Goal: Task Accomplishment & Management: Manage account settings

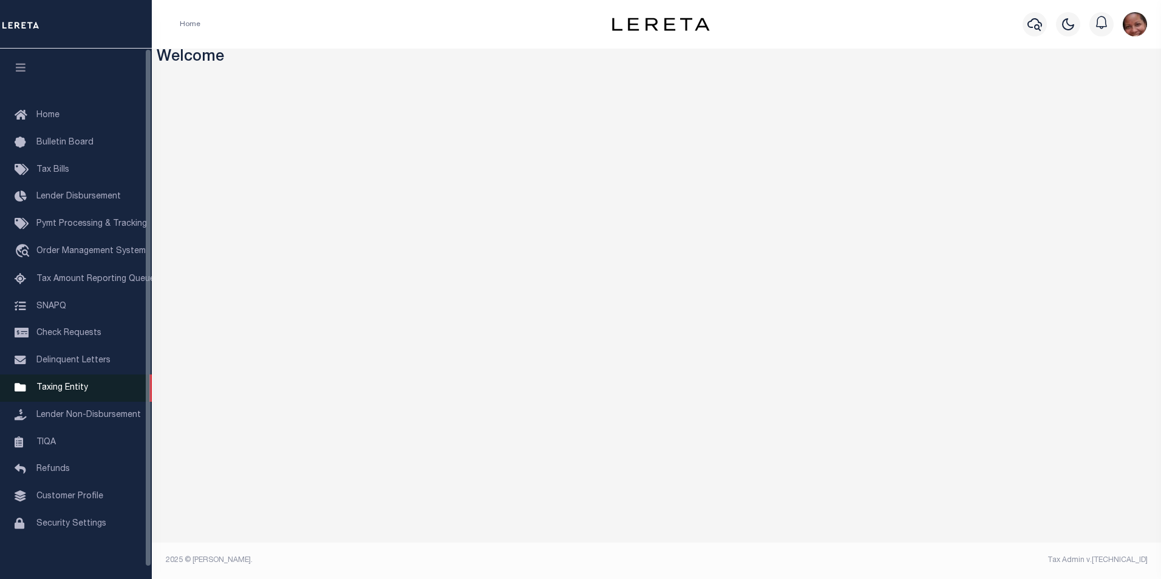
click at [80, 392] on span "Taxing Entity" at bounding box center [62, 388] width 52 height 9
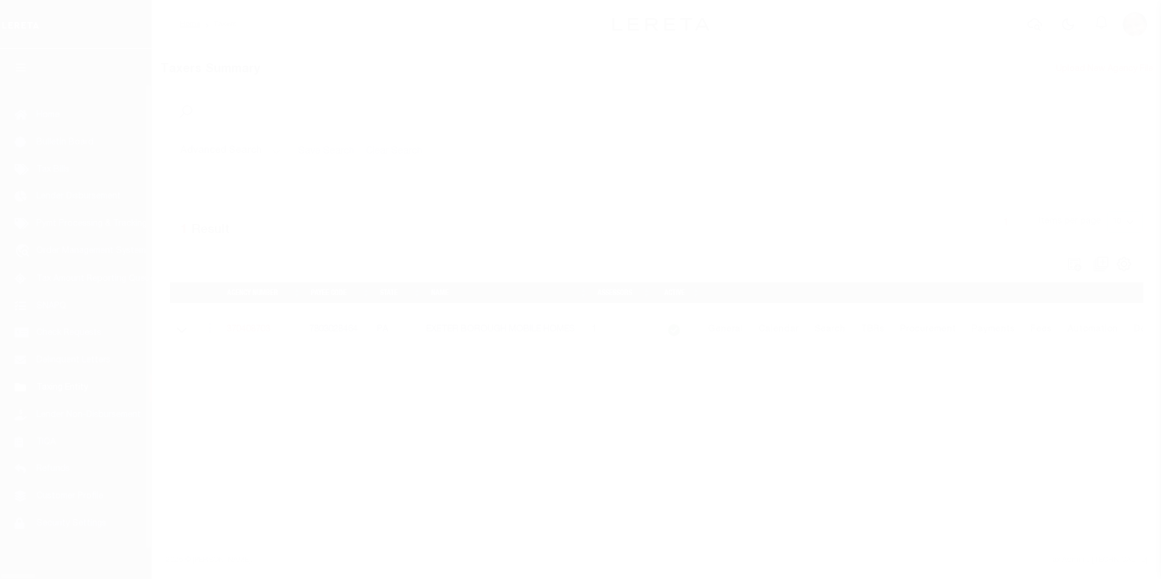
scroll to position [12, 0]
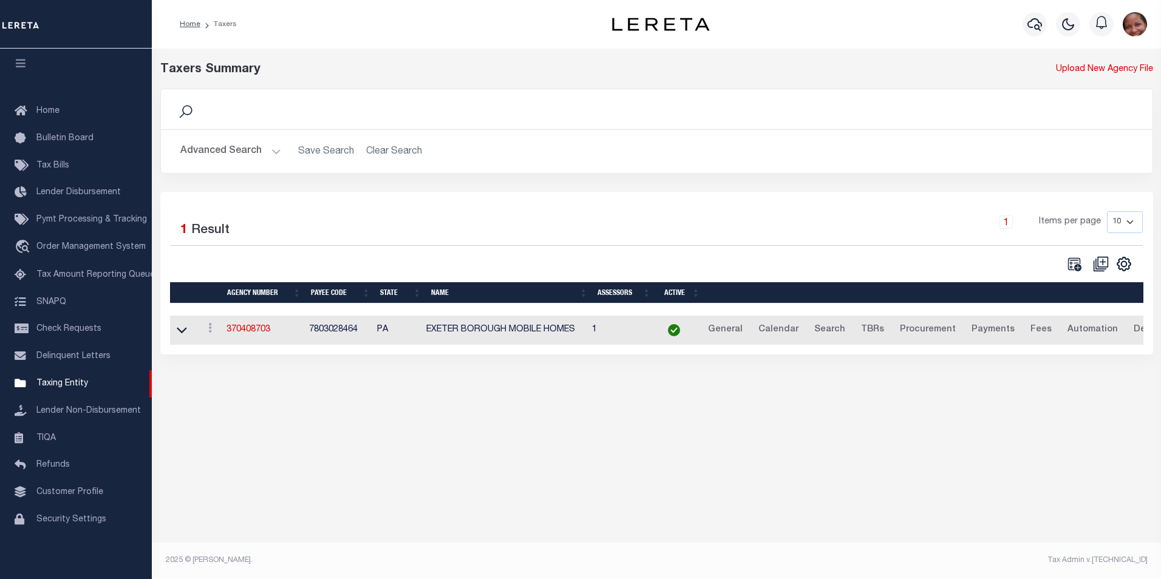
click at [273, 152] on button "Advanced Search" at bounding box center [230, 152] width 101 height 24
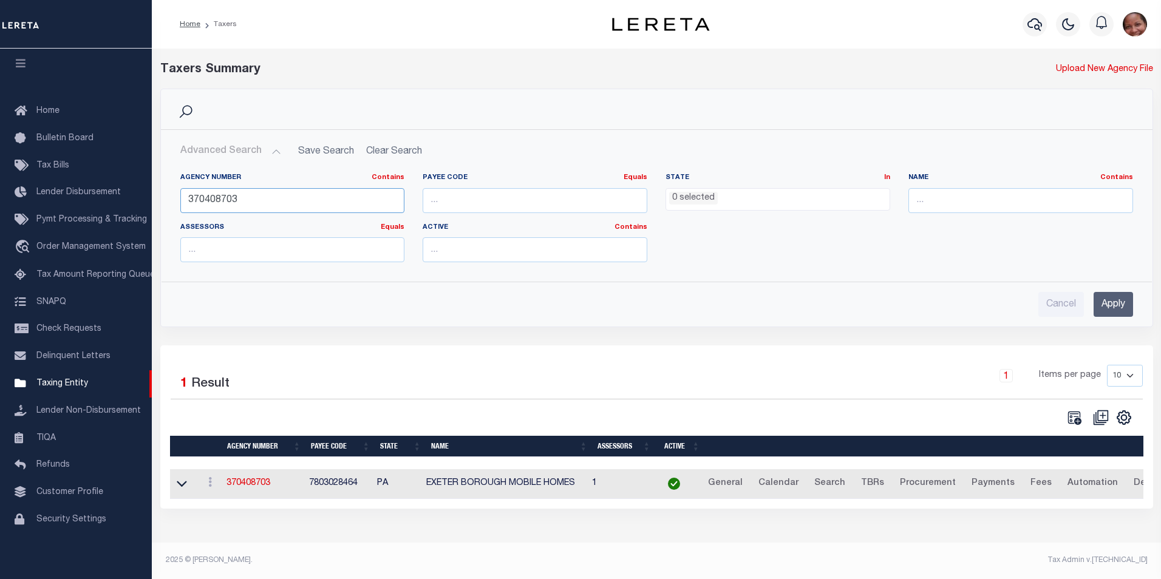
drag, startPoint x: 259, startPoint y: 201, endPoint x: 173, endPoint y: 197, distance: 85.7
click at [173, 197] on div "Agency Number Contains Contains Is 370408703" at bounding box center [292, 198] width 243 height 50
type input "310020616"
click at [1104, 307] on input "Apply" at bounding box center [1113, 304] width 39 height 25
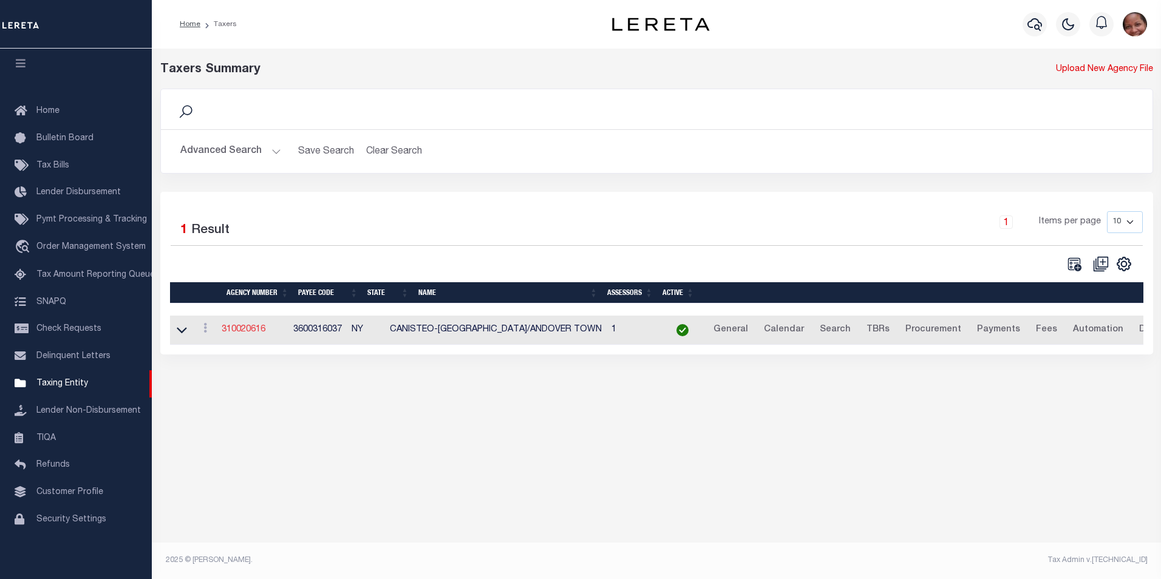
click at [242, 330] on link "310020616" at bounding box center [244, 329] width 44 height 9
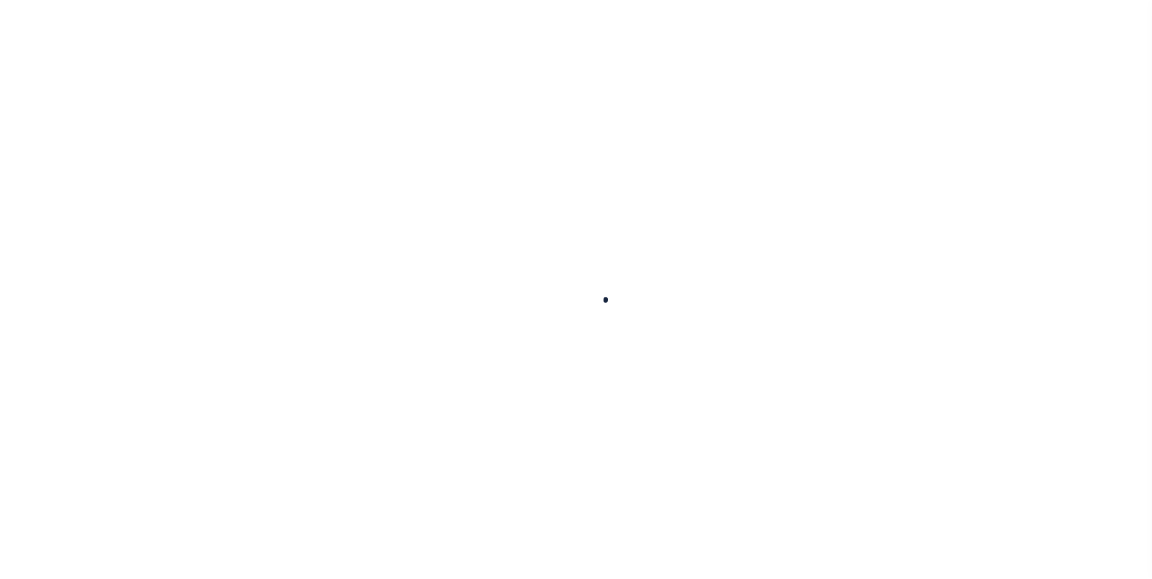
select select
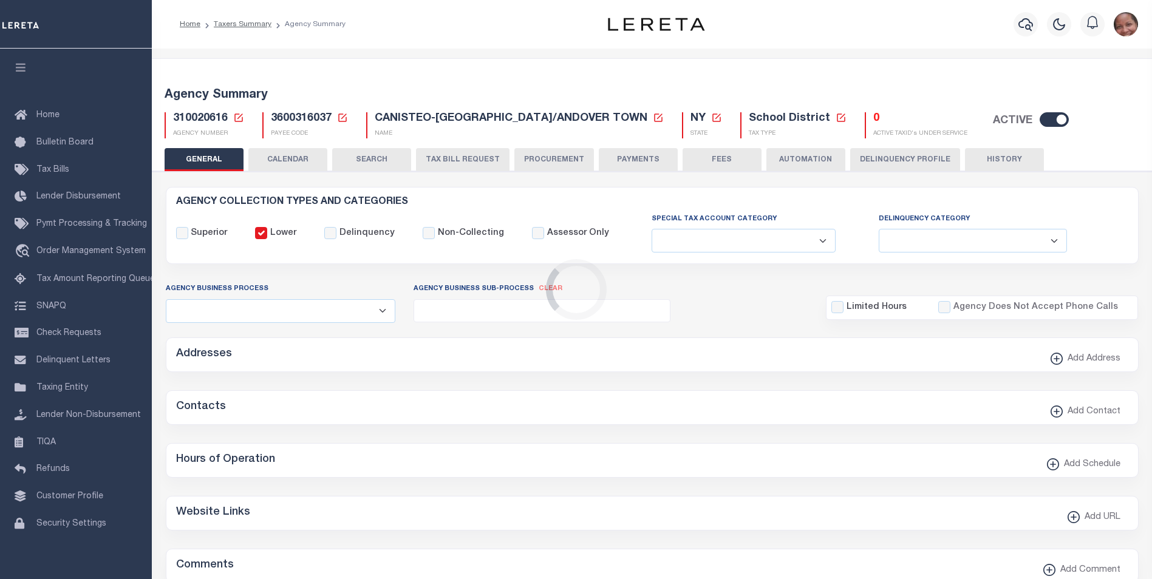
checkbox input "false"
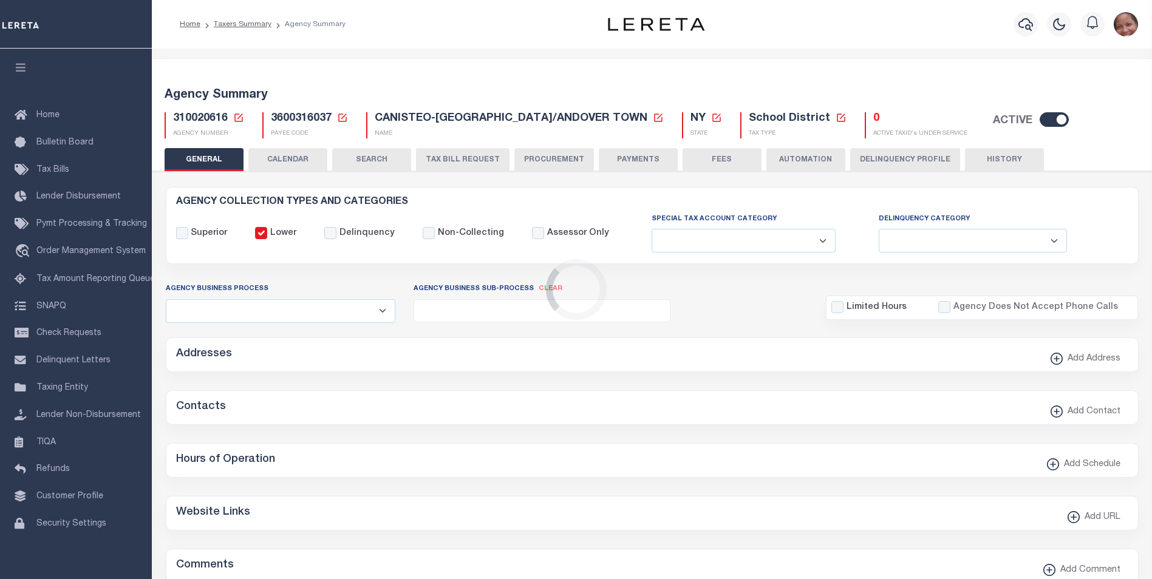
type input "3600316037"
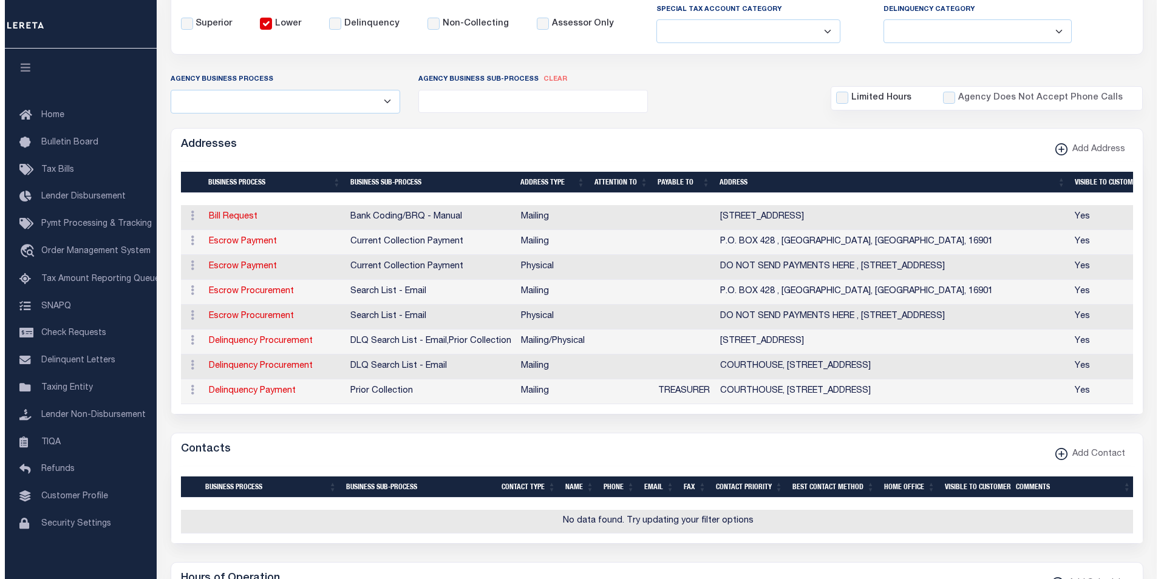
scroll to position [243, 0]
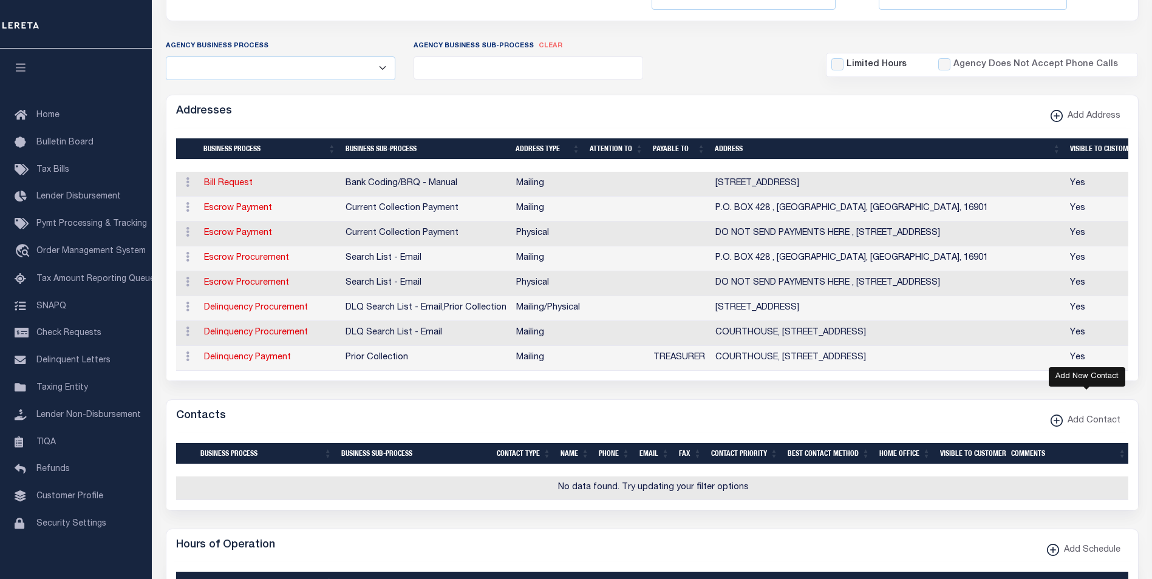
click at [1061, 426] on xmlns\ "button" at bounding box center [1057, 421] width 12 height 12
select select "1"
checkbox input "false"
checkbox input "true"
select select
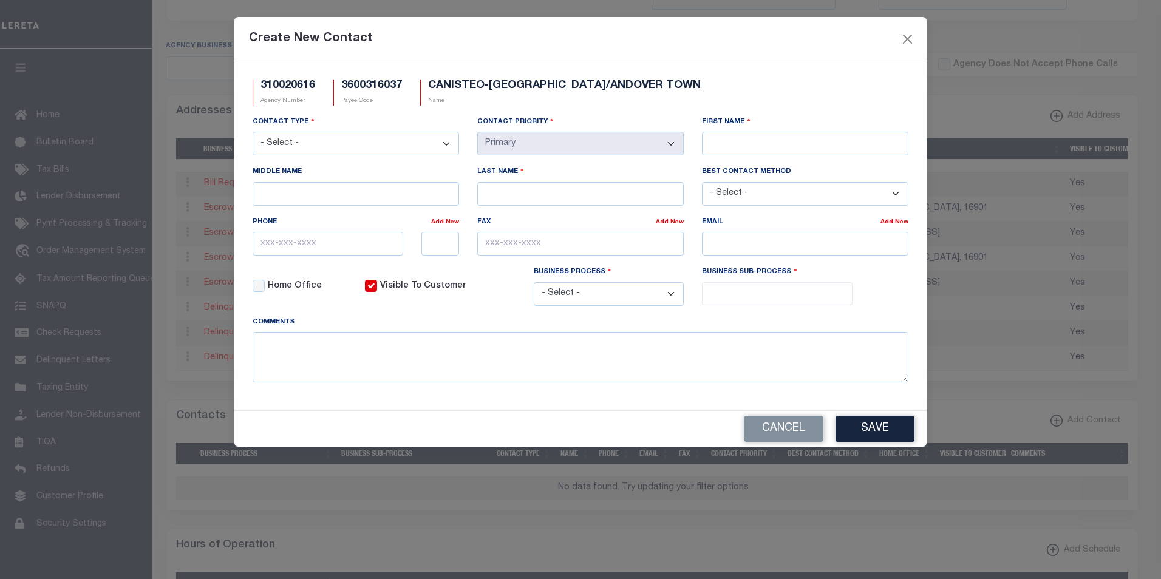
click at [450, 143] on select "- Select - Assessor Clerk Internal Contacts 1 Internal Contacts 2 Internal Cont…" at bounding box center [356, 144] width 206 height 24
select select "2"
click at [253, 132] on select "- Select - Assessor Clerk Internal Contacts 1 Internal Contacts 2 Internal Cont…" at bounding box center [356, 144] width 206 height 24
click at [773, 145] on input "First Name" at bounding box center [805, 144] width 206 height 24
paste input "[PERSON_NAME]"
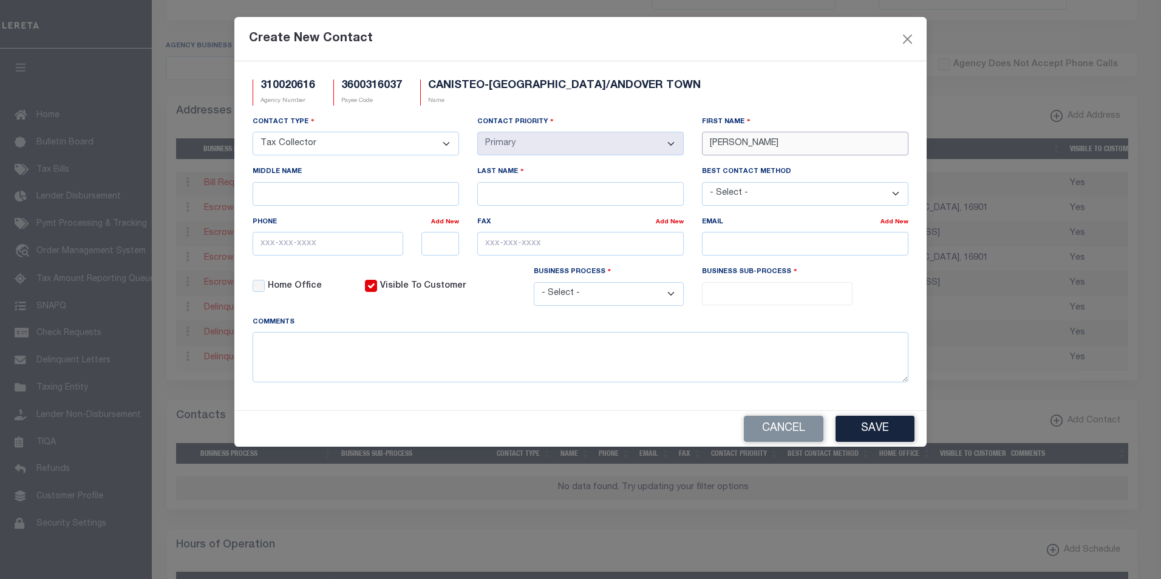
type input "[PERSON_NAME]"
click at [509, 191] on input "Last Name" at bounding box center [580, 194] width 206 height 24
paste input "[PERSON_NAME]"
type input "[PERSON_NAME]"
click at [775, 251] on input "email" at bounding box center [805, 244] width 206 height 24
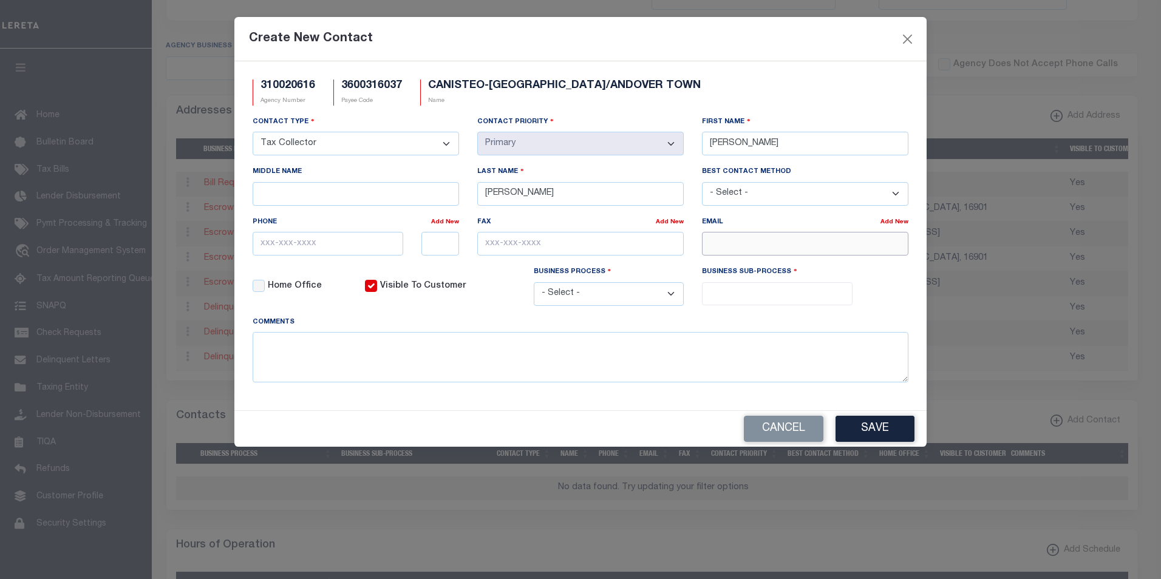
paste input "[EMAIL_ADDRESS][DOMAIN_NAME]"
type input "[EMAIL_ADDRESS][DOMAIN_NAME]"
click at [267, 244] on input "text" at bounding box center [328, 244] width 151 height 24
paste input "[PHONE_NUMBER]"
type input "[PHONE_NUMBER]"
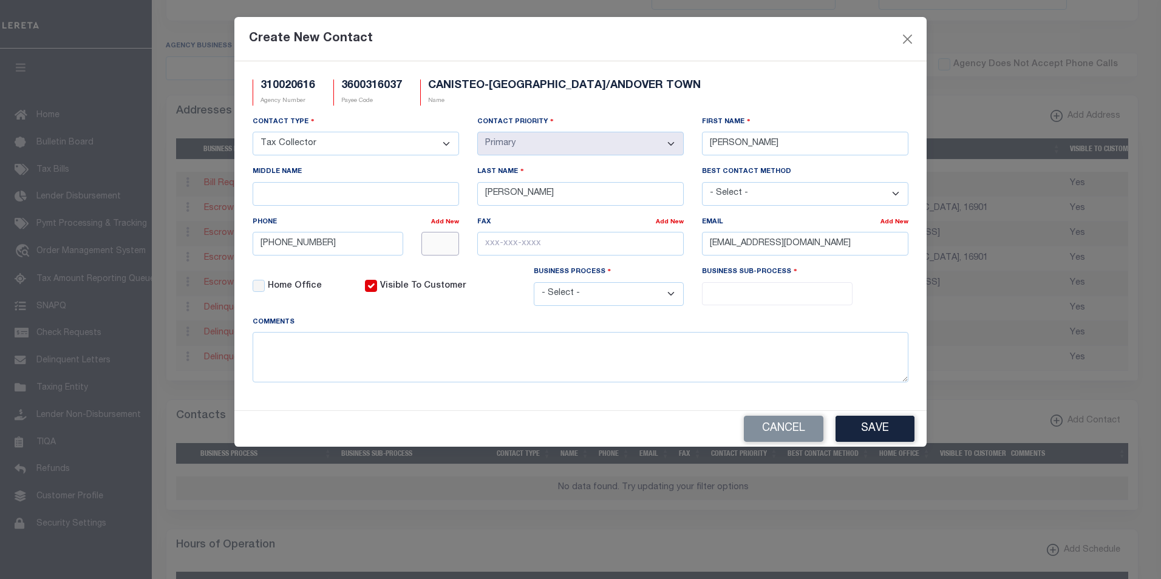
click at [435, 250] on input "text" at bounding box center [440, 244] width 38 height 24
type input "2405"
click at [511, 244] on input "text" at bounding box center [580, 244] width 206 height 24
paste input "[PHONE_NUMBER]"
type input "[PHONE_NUMBER]"
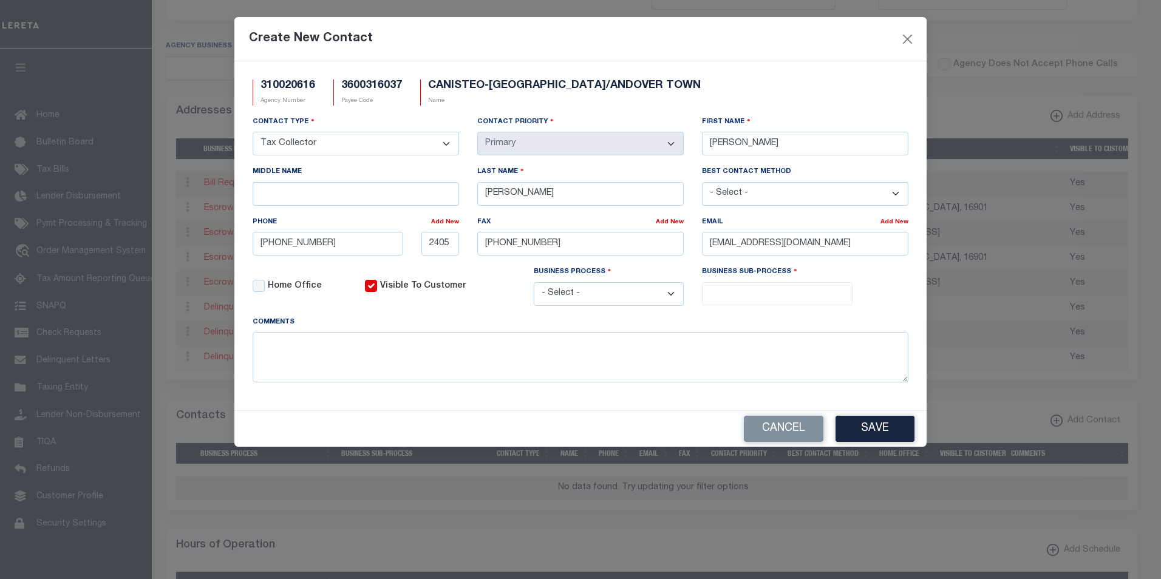
click at [673, 296] on select "- Select - All Automation Bill Request Delinquency Payment Delinquency Procurem…" at bounding box center [609, 294] width 151 height 24
select select "6"
click at [534, 284] on select "- Select - All Automation Bill Request Delinquency Payment Delinquency Procurem…" at bounding box center [609, 294] width 151 height 24
click at [745, 292] on input "search" at bounding box center [777, 292] width 143 height 13
select select "31"
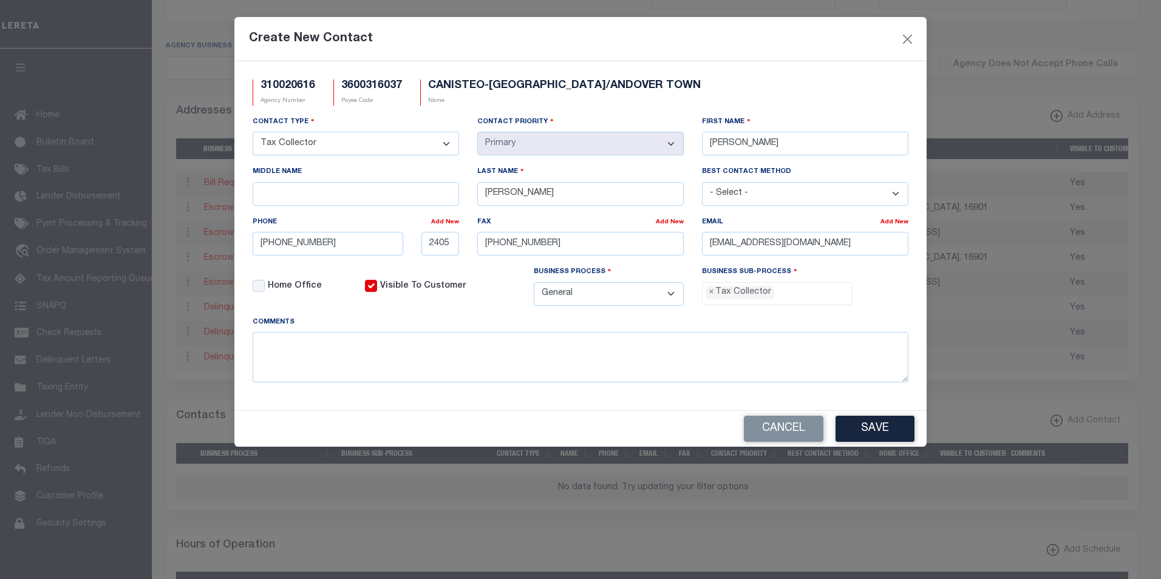
scroll to position [33, 0]
click at [890, 432] on button "Save" at bounding box center [875, 429] width 79 height 26
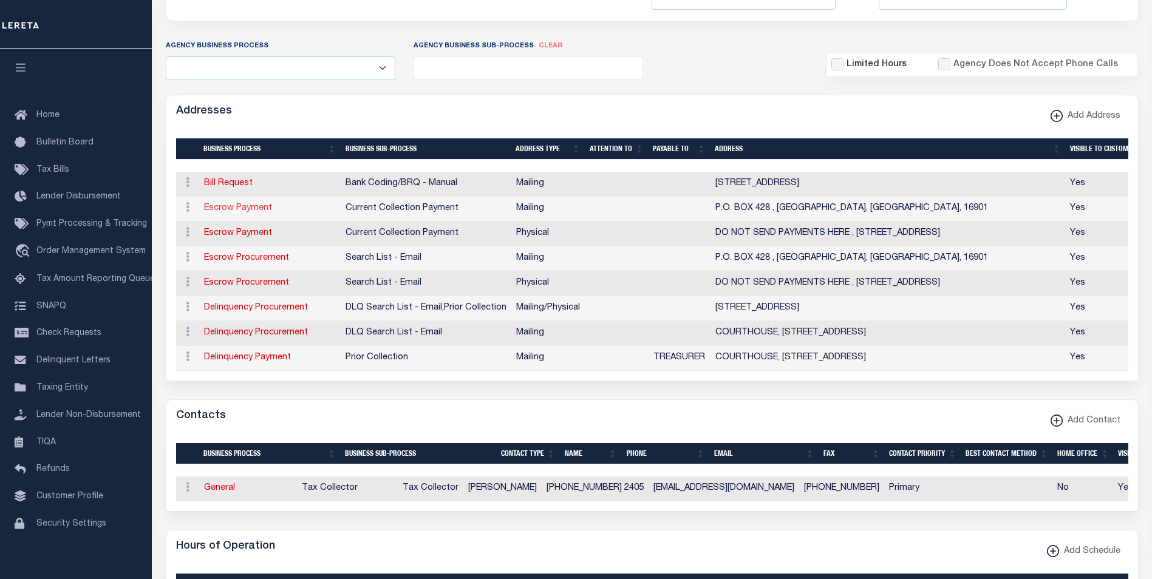
click at [236, 208] on link "Escrow Payment" at bounding box center [238, 208] width 68 height 9
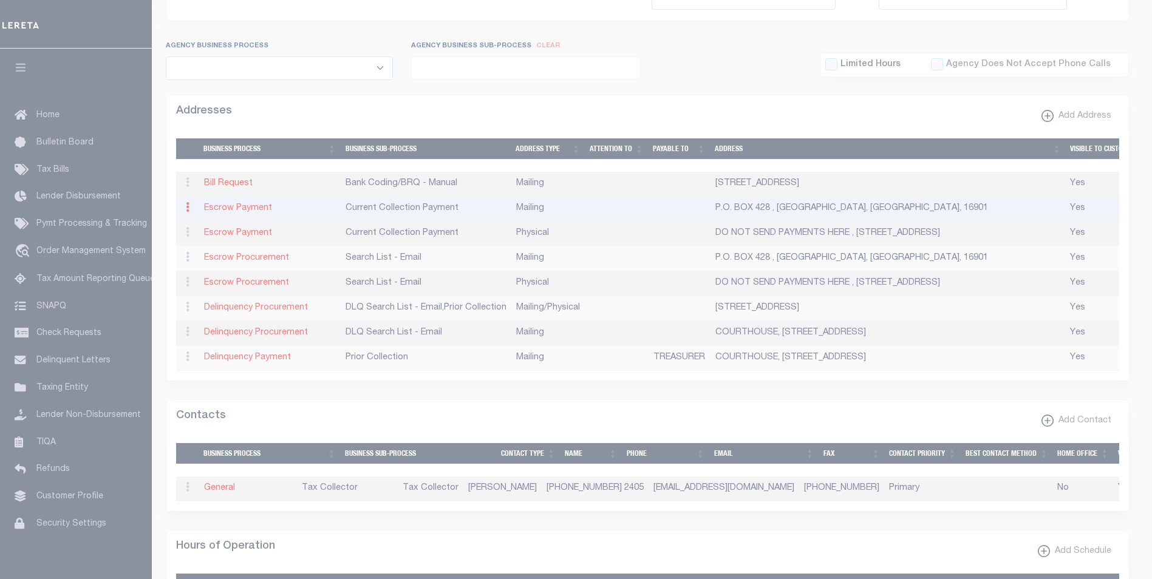
type input "P.O. BOX 428"
type input "WELLSBORO"
select select "PA"
type input "16901"
checkbox input "true"
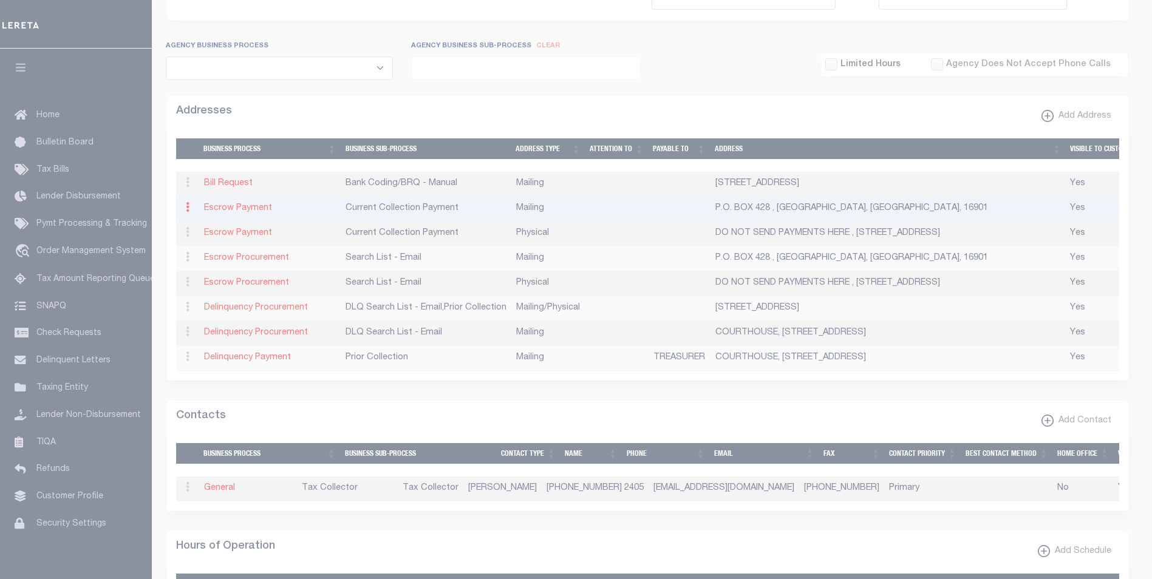
select select "3"
select select "11"
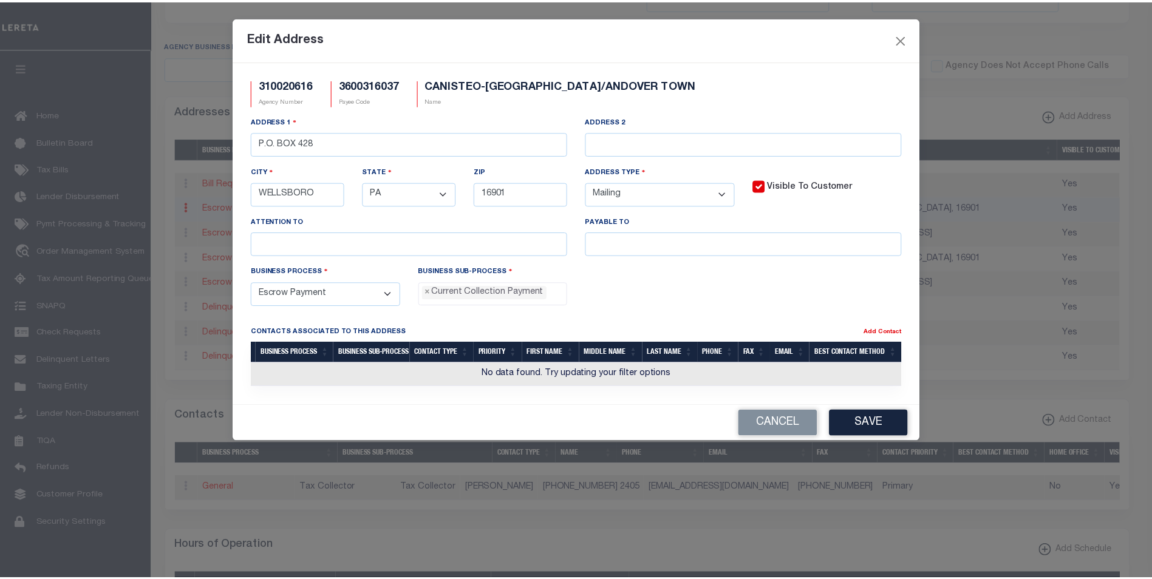
scroll to position [11, 0]
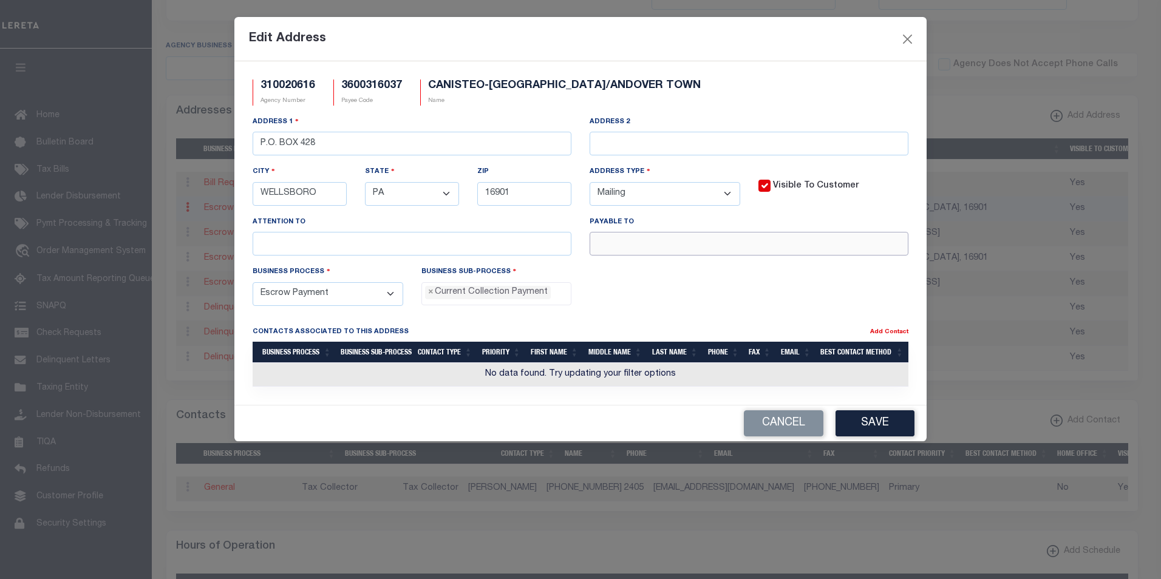
click at [680, 246] on input "text" at bounding box center [749, 244] width 319 height 24
paste input "SCHOOL TAX COLLECTOR"
type input "SCHOOL TAX COLLECTOR"
click at [880, 426] on button "Save" at bounding box center [875, 423] width 79 height 26
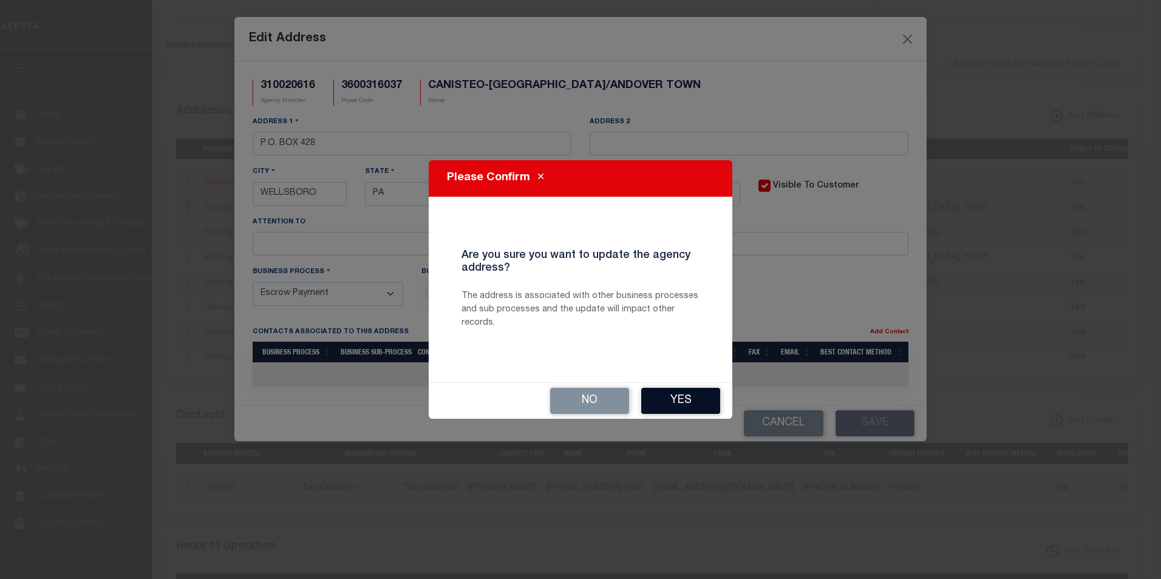
click at [671, 403] on button "Yes" at bounding box center [680, 401] width 79 height 26
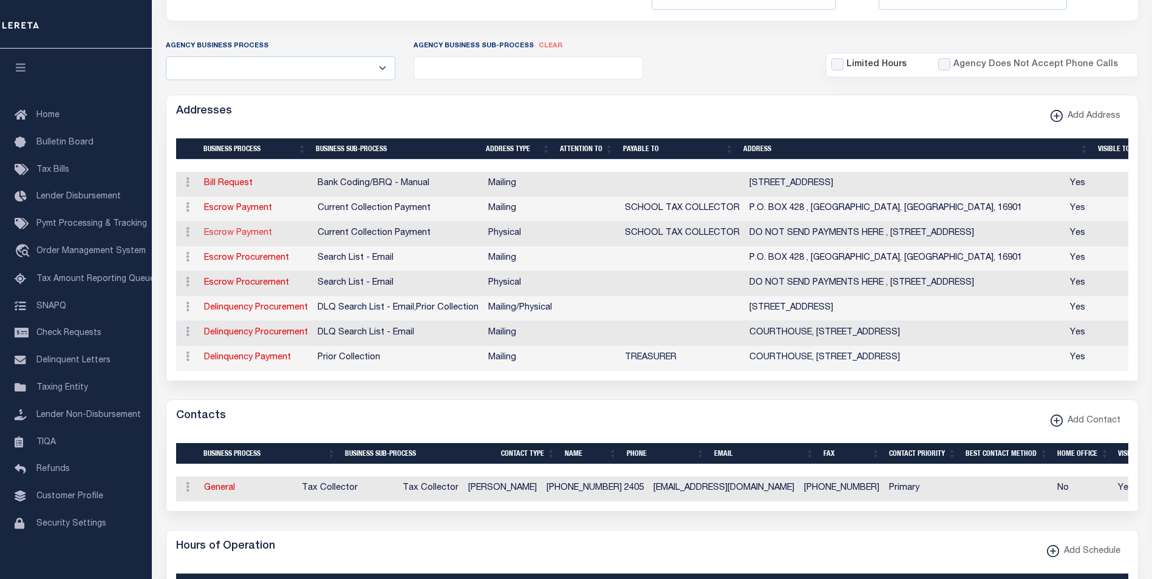
click at [232, 234] on link "Escrow Payment" at bounding box center [238, 233] width 68 height 9
select select
select select "1"
checkbox input "false"
select select
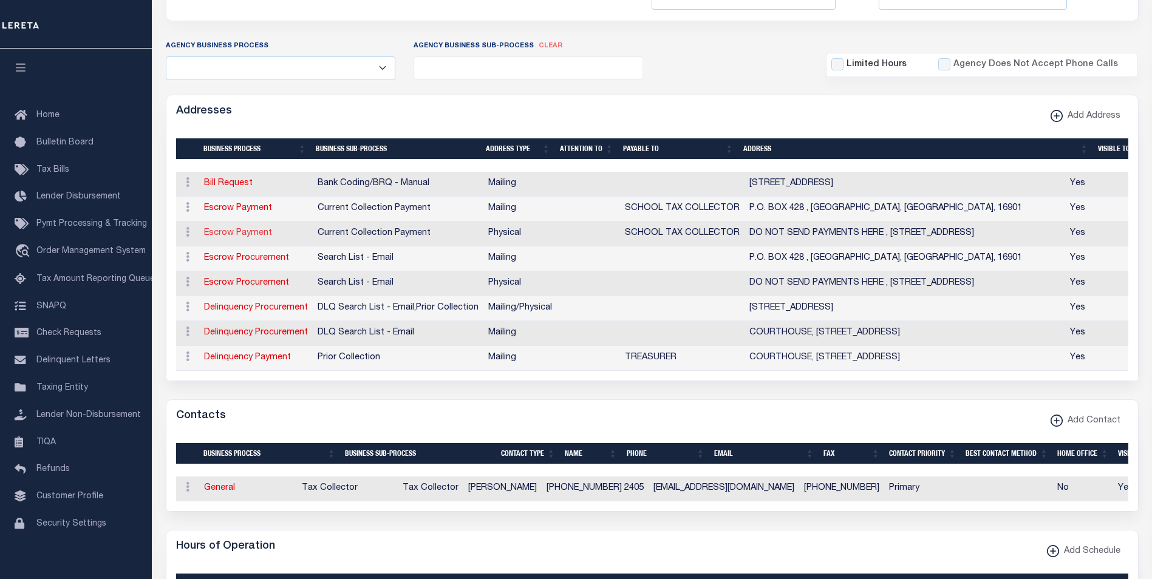
select select
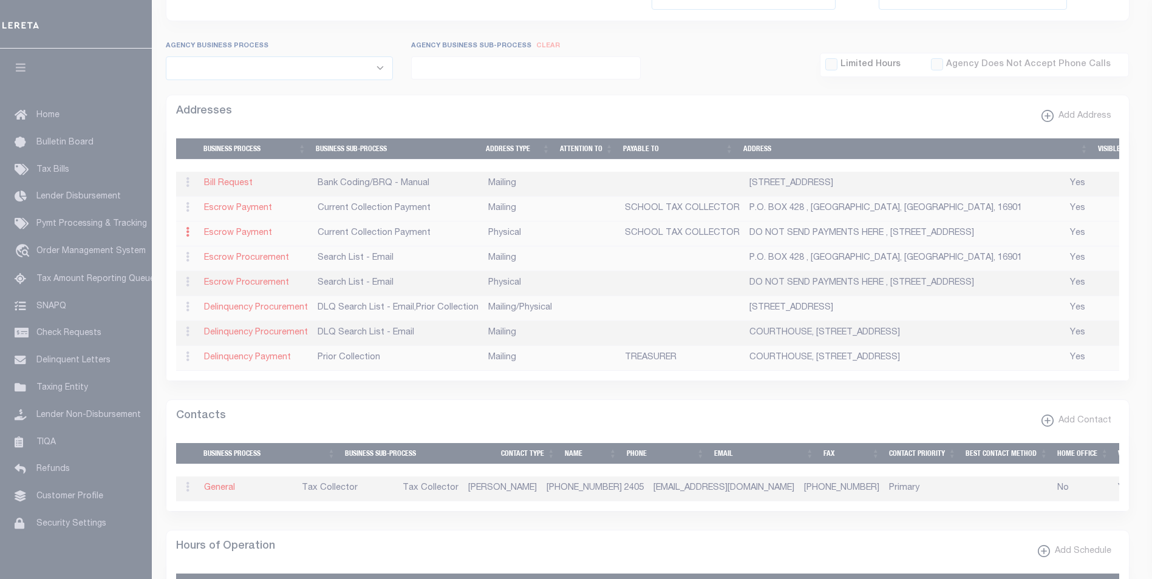
type input "DO NOT SEND PAYMENTS HERE"
type input "[STREET_ADDRESS]"
type input "CANISTEO"
select select "NY"
type input "14823"
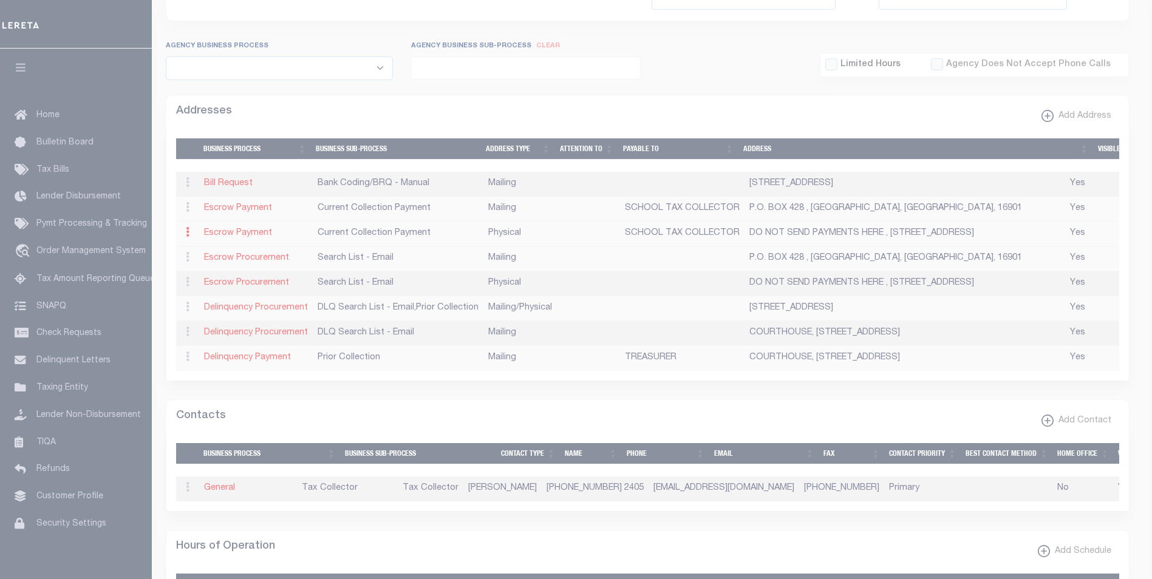
select select "2"
checkbox input "true"
type input "SCHOOL TAX COLLECTOR"
select select "3"
select select "11"
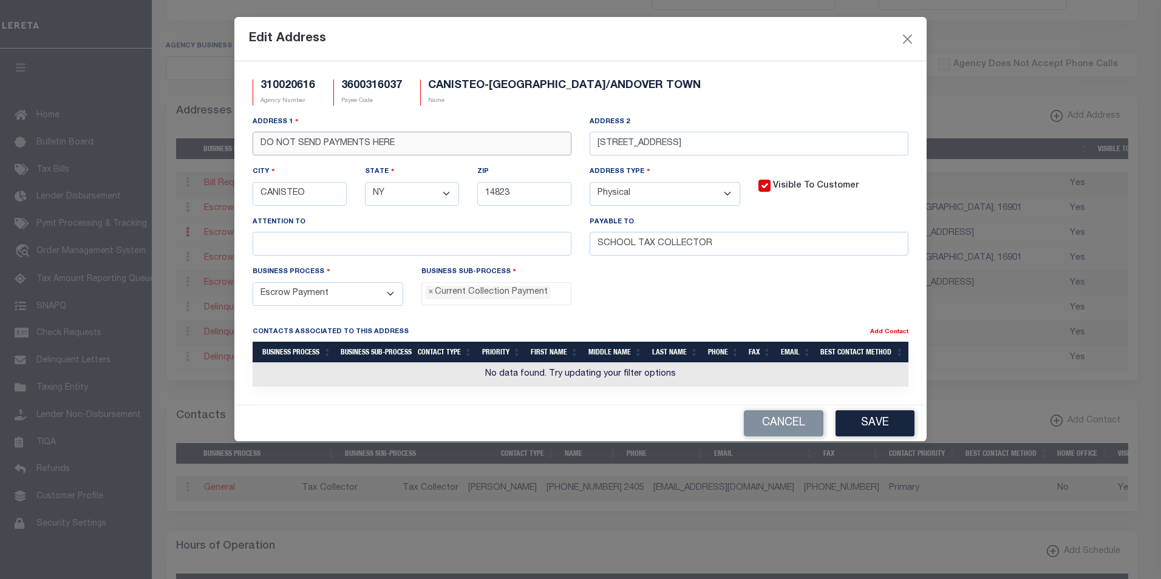
drag, startPoint x: 427, startPoint y: 151, endPoint x: 235, endPoint y: 141, distance: 192.1
click at [235, 141] on div "310020616 Agency Number 3600316037 Payee Code [GEOGRAPHIC_DATA]-[GEOGRAPHIC_DAT…" at bounding box center [580, 233] width 692 height 344
paste input "[STREET_ADDRESS]"
type input "[STREET_ADDRESS]"
drag, startPoint x: 712, startPoint y: 144, endPoint x: 599, endPoint y: 145, distance: 113.6
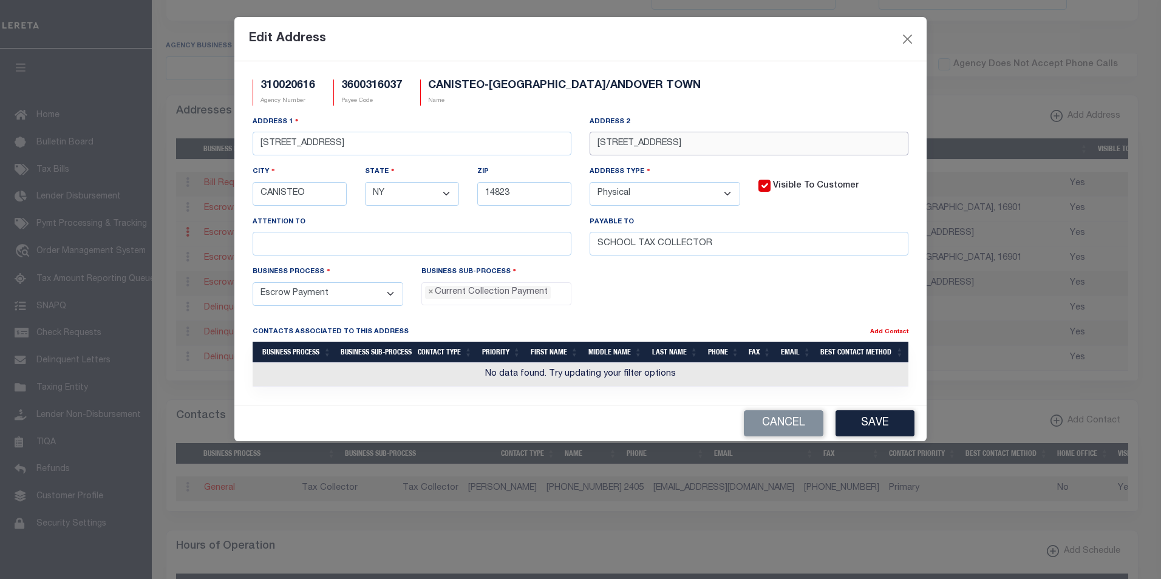
click at [599, 145] on input "[STREET_ADDRESS]" at bounding box center [749, 144] width 319 height 24
click at [800, 429] on button "Cancel" at bounding box center [784, 423] width 80 height 26
